Goal: Navigation & Orientation: Find specific page/section

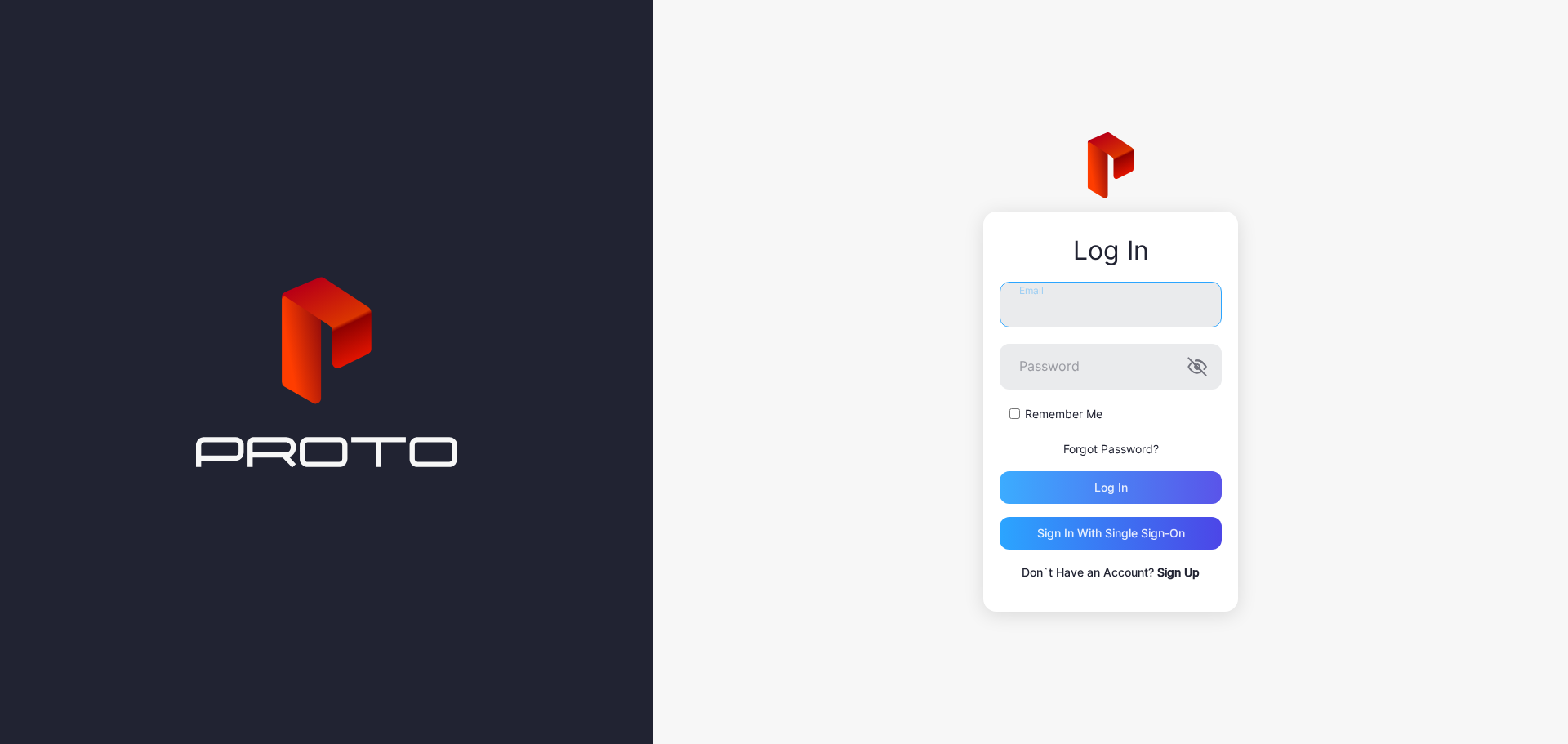
type input "**********"
click at [1139, 480] on div "Log in" at bounding box center [1111, 487] width 222 height 32
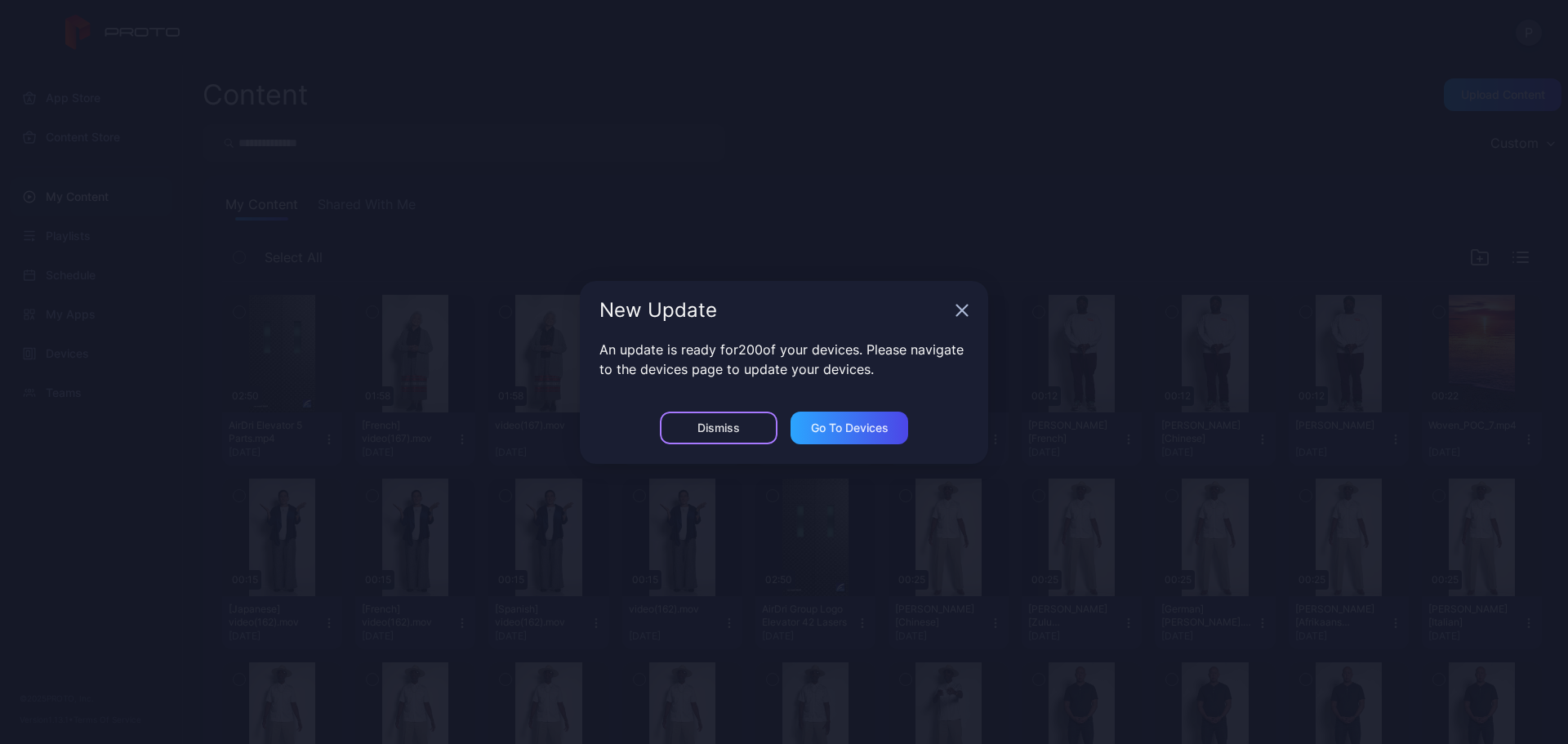
click at [730, 431] on div "Dismiss" at bounding box center [718, 427] width 43 height 13
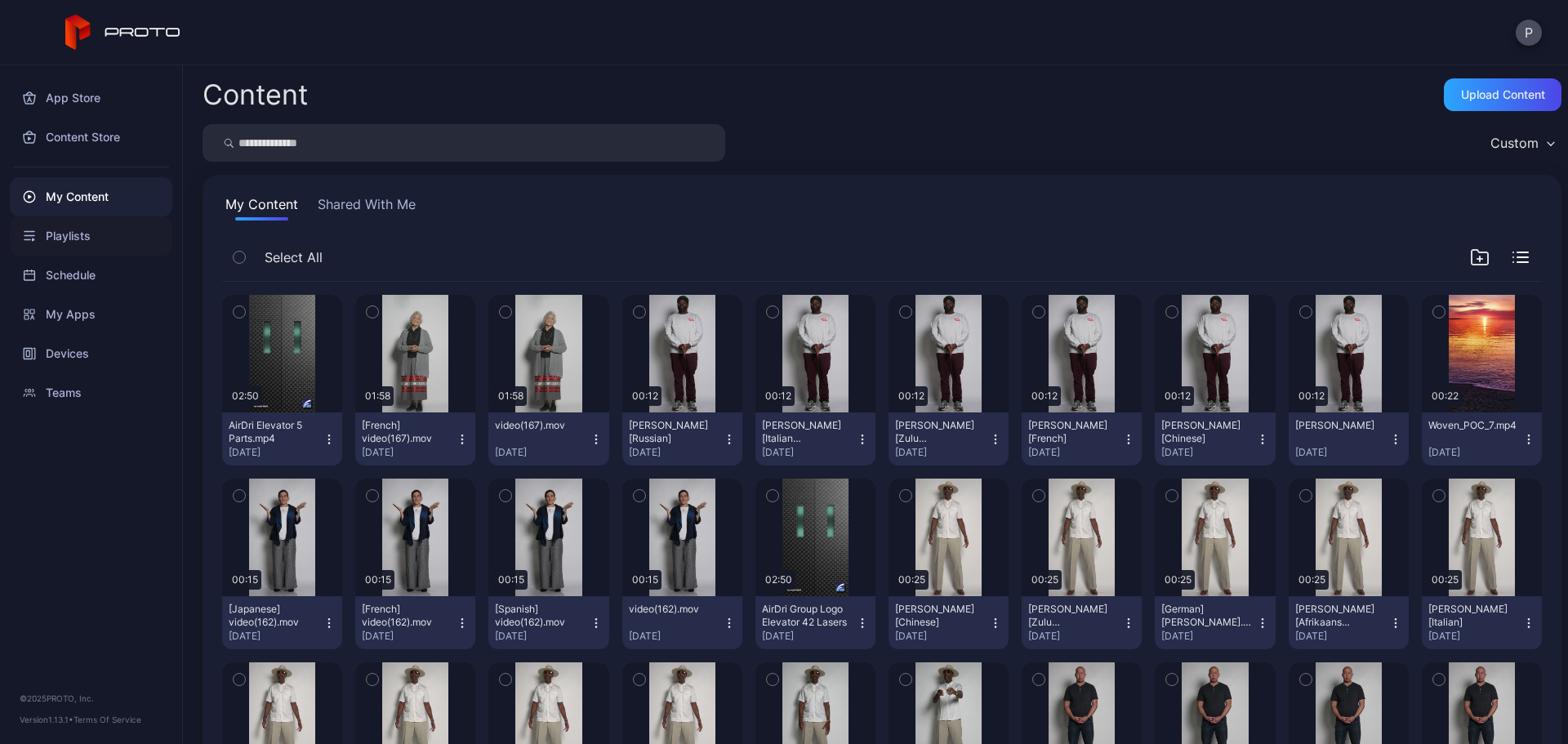
click at [63, 232] on div "Playlists" at bounding box center [90, 236] width 162 height 39
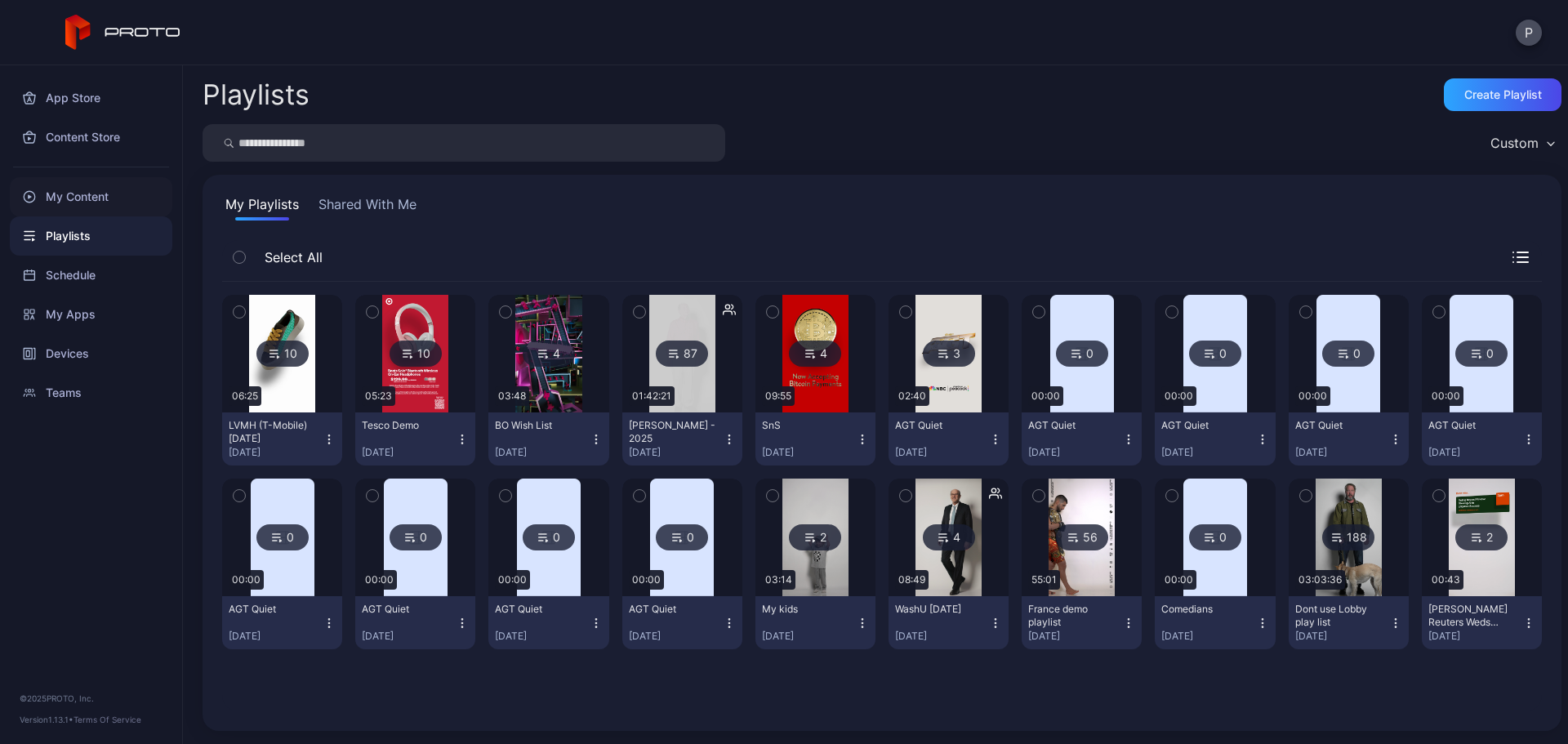
click at [68, 188] on div "My Content" at bounding box center [90, 197] width 162 height 39
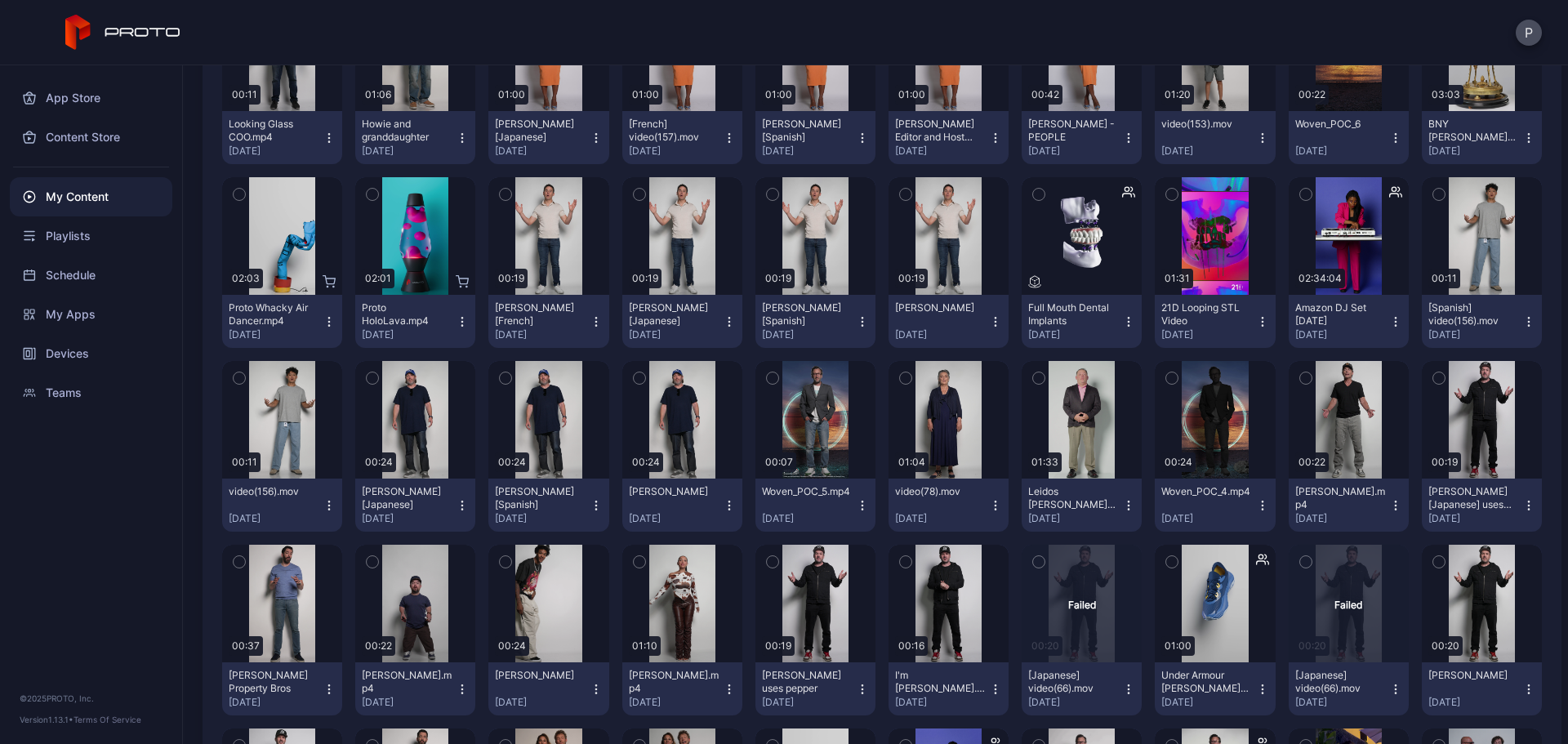
scroll to position [1221, 0]
